Goal: Information Seeking & Learning: Learn about a topic

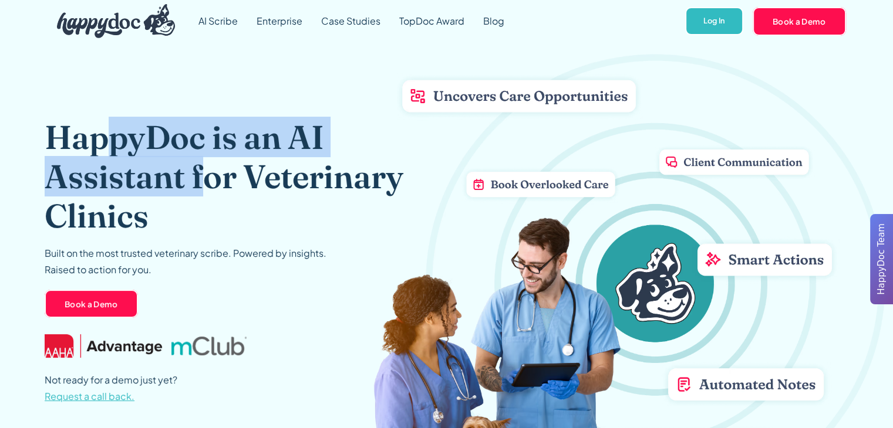
drag, startPoint x: 116, startPoint y: 140, endPoint x: 207, endPoint y: 165, distance: 93.7
click at [207, 165] on h1 "HappyDoc is an AI Assistant for Veterinary Clinics" at bounding box center [225, 176] width 361 height 119
click at [209, 168] on h1 "HappyDoc is an AI Assistant for Veterinary Clinics" at bounding box center [225, 176] width 361 height 119
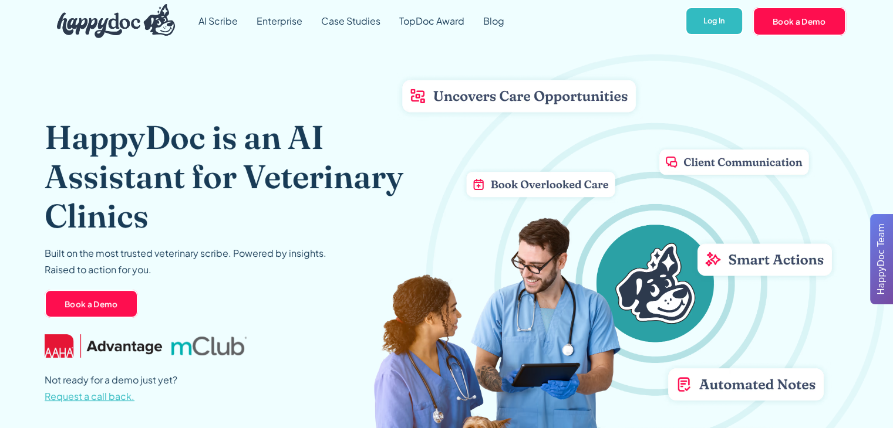
click at [229, 157] on h1 "HappyDoc is an AI Assistant for Veterinary Clinics" at bounding box center [225, 176] width 361 height 119
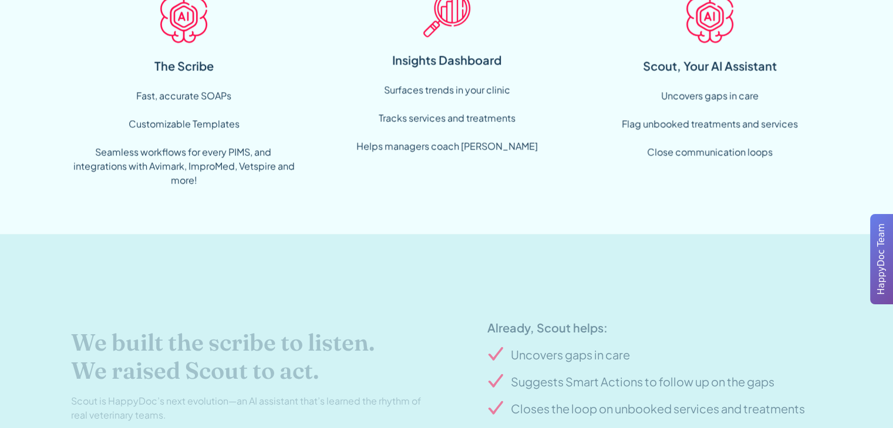
scroll to position [1232, 0]
